Goal: Task Accomplishment & Management: Manage account settings

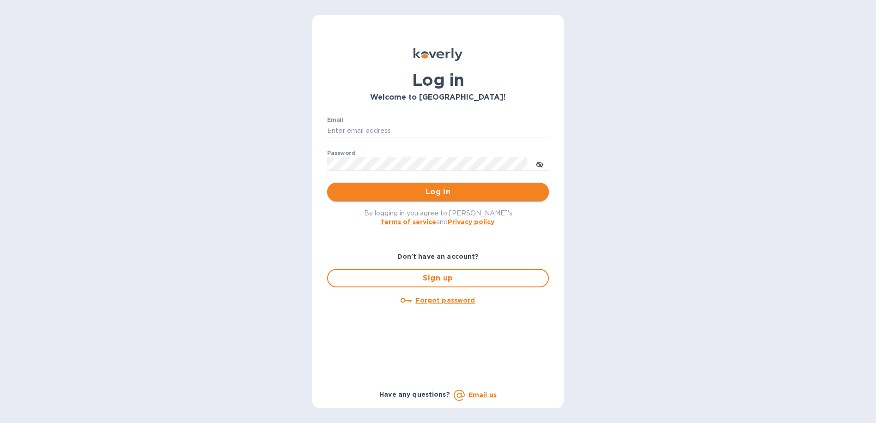
type input "[EMAIL_ADDRESS][DOMAIN_NAME]"
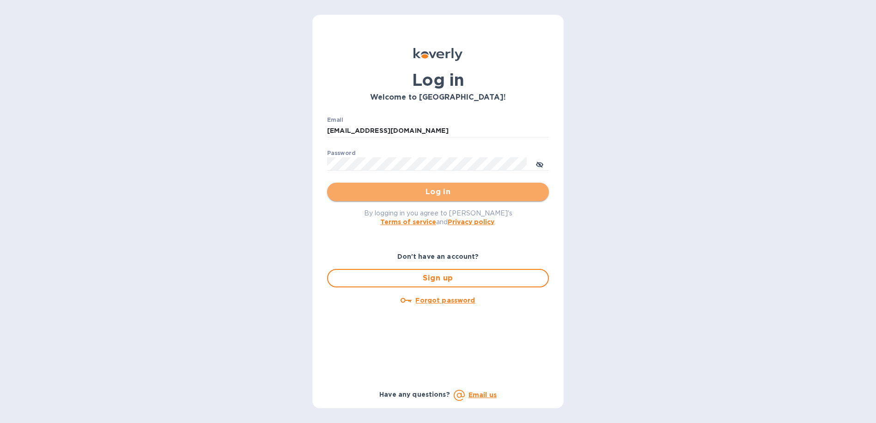
click at [463, 196] on span "Log in" at bounding box center [437, 192] width 207 height 11
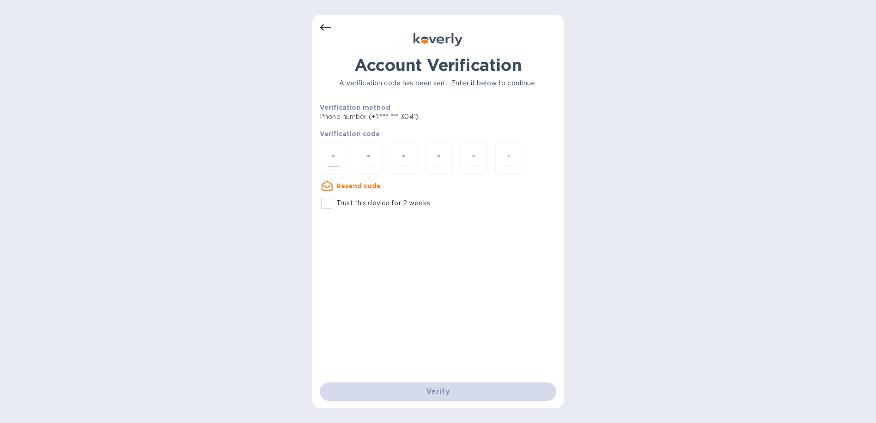
click at [330, 154] on input "number" at bounding box center [333, 158] width 12 height 17
type input "9"
type input "0"
type input "1"
type input "3"
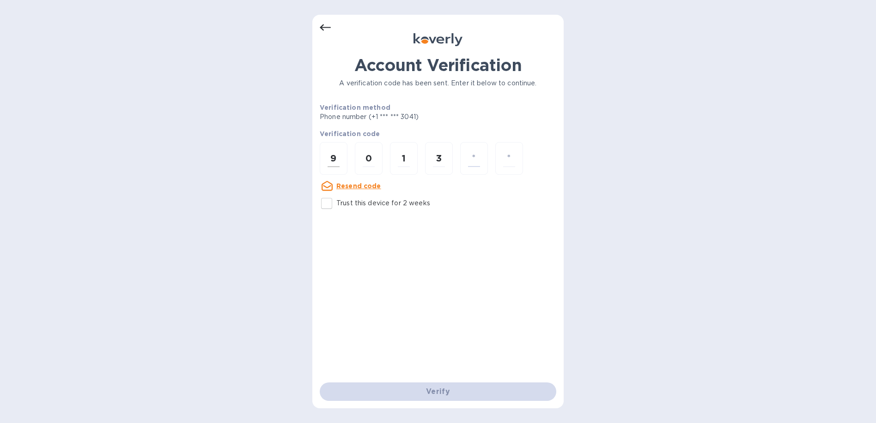
type input "4"
